Goal: Information Seeking & Learning: Learn about a topic

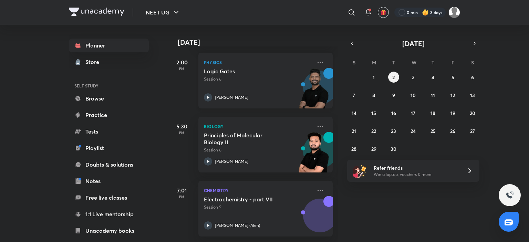
scroll to position [103, 0]
click at [414, 75] on abbr "3" at bounding box center [413, 77] width 3 height 7
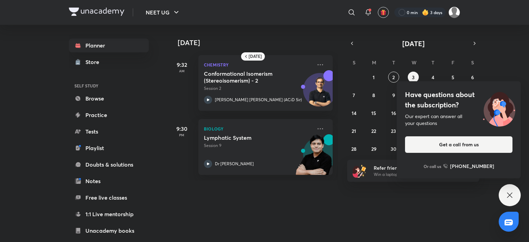
click at [513, 194] on icon at bounding box center [510, 195] width 8 height 8
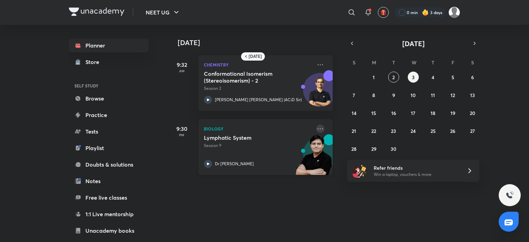
click at [316, 127] on icon at bounding box center [320, 129] width 8 height 8
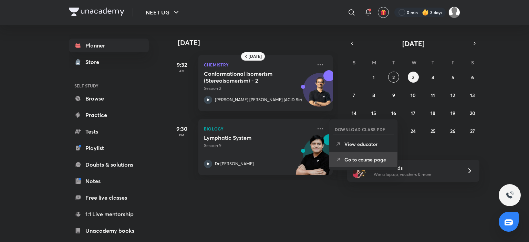
click at [377, 157] on p "Go to course page" at bounding box center [368, 159] width 48 height 7
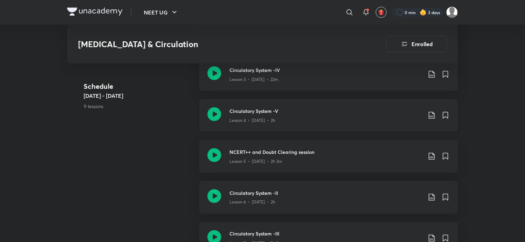
scroll to position [510, 0]
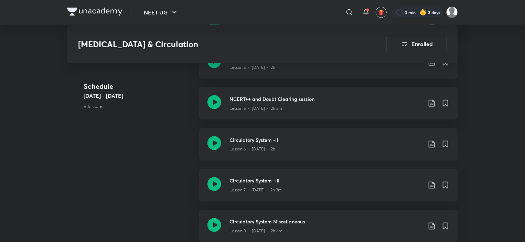
click at [301, 144] on div "Lesson 6 • [DATE] • 2h" at bounding box center [326, 148] width 193 height 9
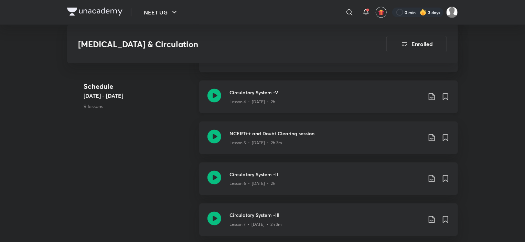
click at [259, 99] on p "Lesson 4 • [DATE] • 2h" at bounding box center [253, 102] width 46 height 6
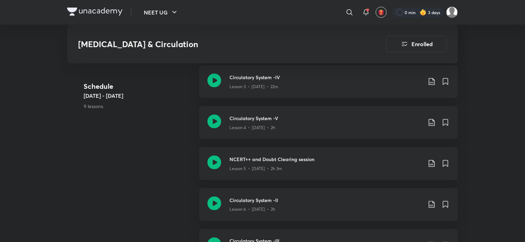
scroll to position [517, 0]
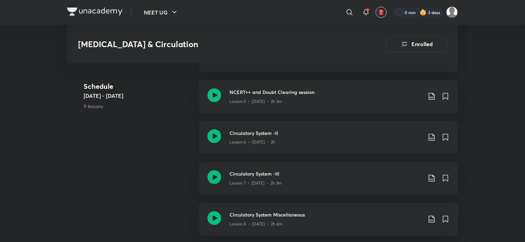
click at [259, 137] on div "Lesson 6 • [DATE] • 2h" at bounding box center [326, 141] width 193 height 9
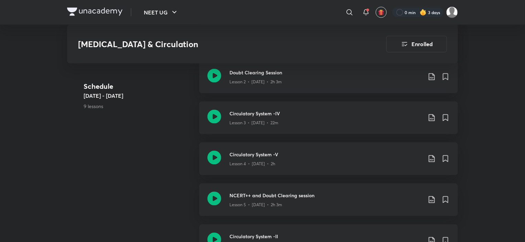
scroll to position [517, 0]
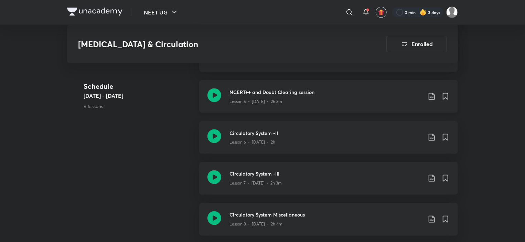
click at [271, 96] on div "Lesson 5 • [DATE] • 2h 3m" at bounding box center [326, 100] width 193 height 9
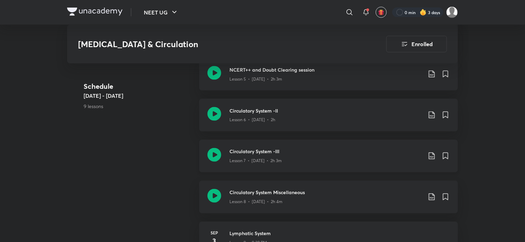
scroll to position [551, 0]
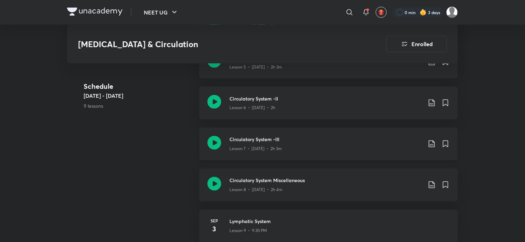
click at [263, 146] on p "Lesson 7 • [DATE] • 2h 3m" at bounding box center [256, 149] width 52 height 6
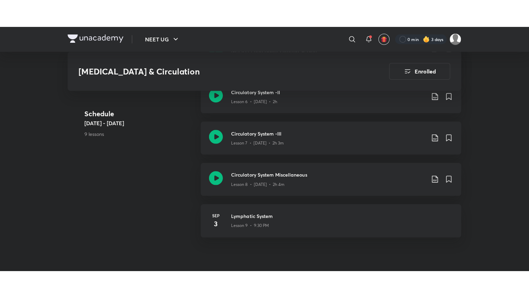
scroll to position [654, 0]
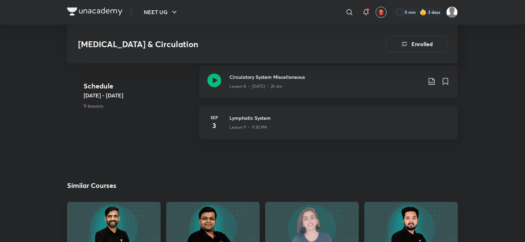
click at [266, 74] on h3 "Circulatory System Miscellaneous" at bounding box center [326, 77] width 193 height 7
